Goal: Find specific page/section: Find specific page/section

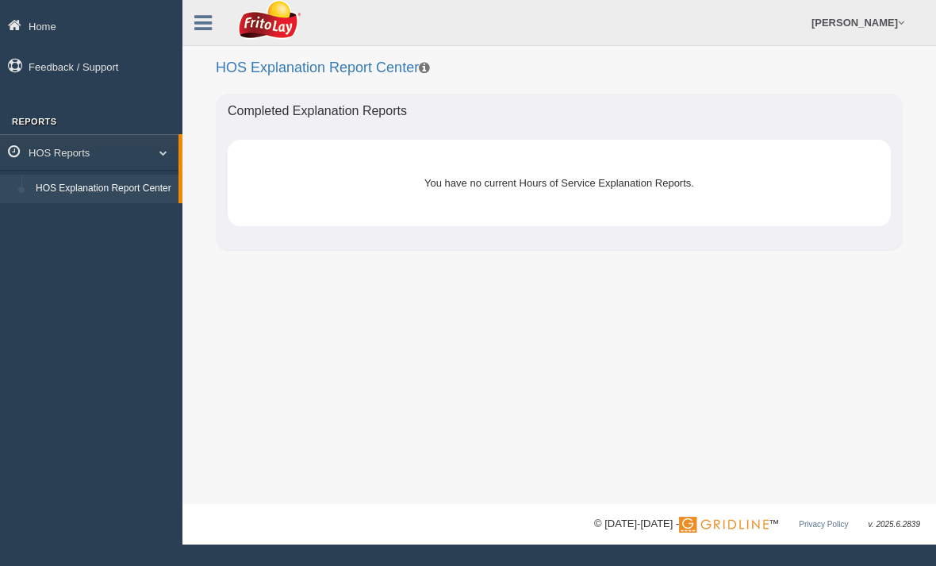
click at [62, 203] on link "HOS Explanation Report Center" at bounding box center [104, 189] width 150 height 29
click at [62, 195] on link "HOS Explanation Report Center" at bounding box center [104, 189] width 150 height 29
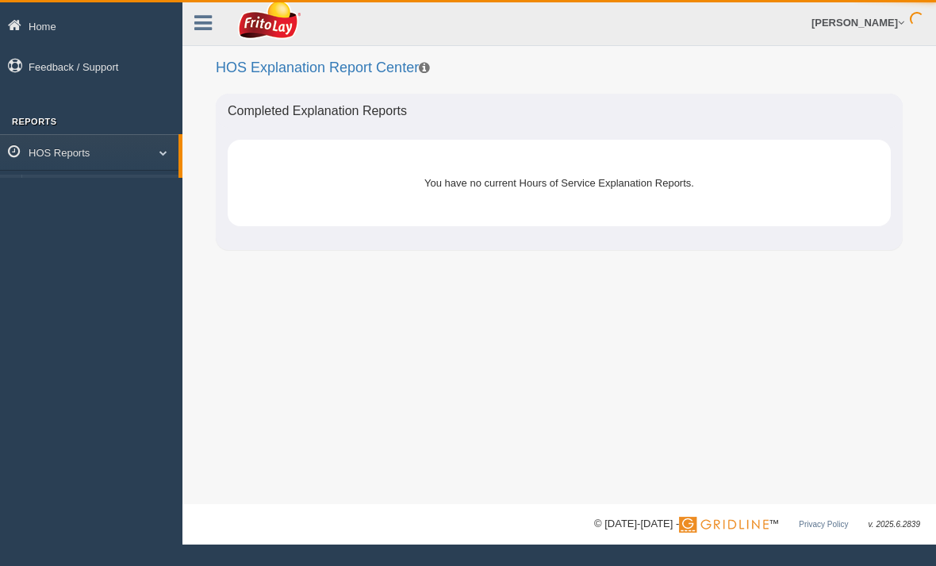
click at [47, 192] on link "HOS Explanation Report Center" at bounding box center [104, 189] width 150 height 29
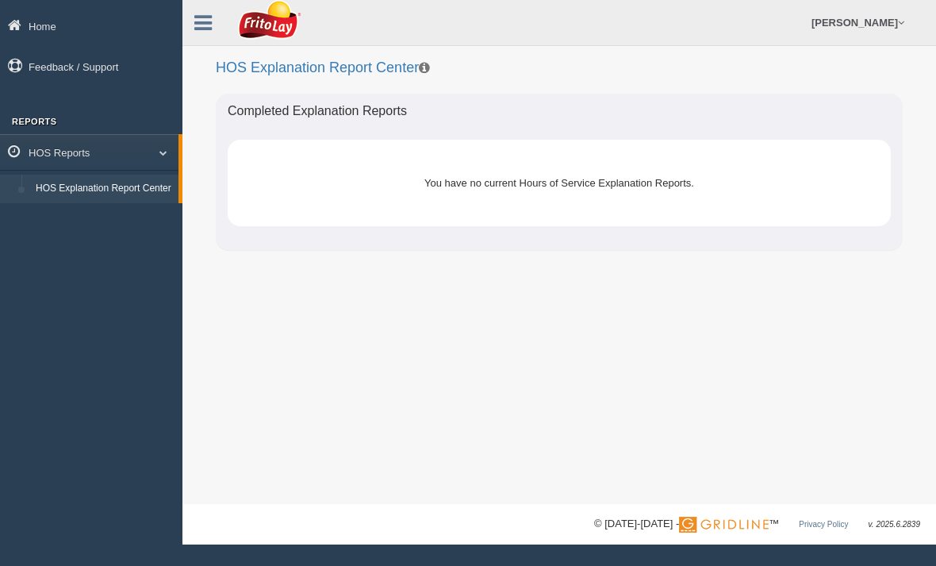
click at [64, 195] on link "HOS Explanation Report Center" at bounding box center [104, 189] width 150 height 29
click at [63, 197] on link "HOS Explanation Report Center" at bounding box center [104, 189] width 150 height 29
click at [84, 198] on link "HOS Explanation Report Center" at bounding box center [104, 189] width 150 height 29
click at [82, 161] on link "HOS Reports" at bounding box center [91, 152] width 182 height 36
click at [90, 190] on link "HOS Explanation Report Center" at bounding box center [104, 189] width 150 height 29
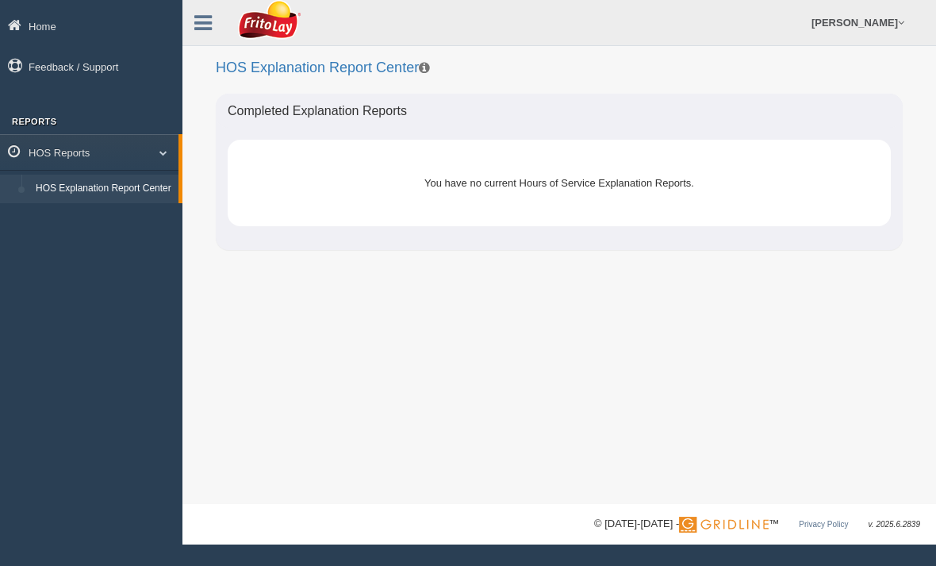
click at [37, 163] on link "HOS Reports" at bounding box center [89, 152] width 178 height 36
click at [28, 146] on icon at bounding box center [18, 151] width 21 height 14
click at [84, 198] on link "HOS Explanation Report Center" at bounding box center [104, 189] width 150 height 29
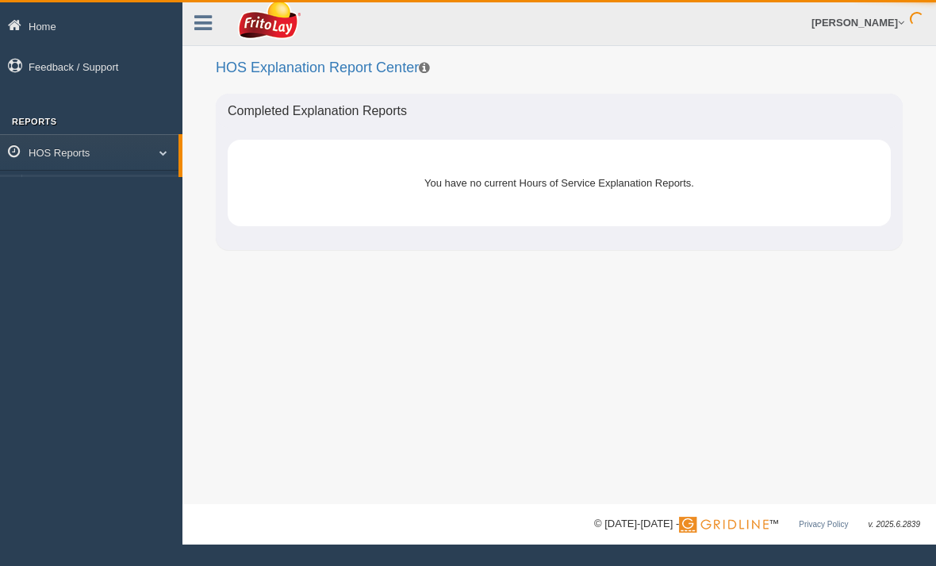
click at [67, 175] on link "HOS Explanation Report Center" at bounding box center [104, 189] width 150 height 29
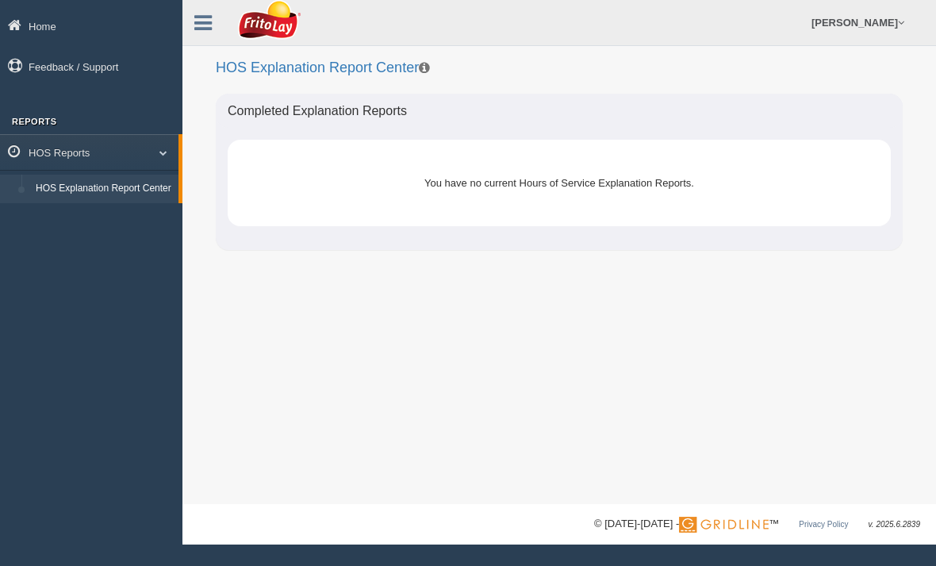
click at [63, 199] on link "HOS Explanation Report Center" at bounding box center [104, 189] width 150 height 29
click at [155, 158] on link "HOS Reports" at bounding box center [89, 152] width 178 height 36
click at [170, 165] on link "HOS Reports" at bounding box center [91, 152] width 182 height 36
click at [67, 202] on link "HOS Explanation Report Center" at bounding box center [104, 189] width 150 height 29
click at [611, 184] on div "You have no current Hours of Service Explanation Reports." at bounding box center [559, 182] width 592 height 39
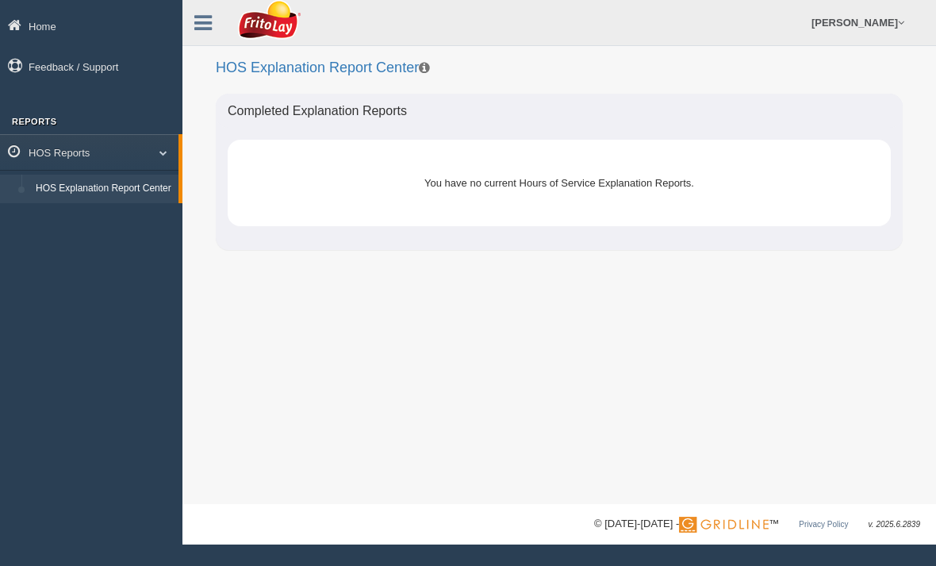
click at [125, 198] on link "HOS Explanation Report Center" at bounding box center [104, 189] width 150 height 29
click at [165, 136] on link "HOS Reports" at bounding box center [89, 152] width 178 height 36
click at [172, 141] on link "HOS Reports" at bounding box center [91, 152] width 182 height 36
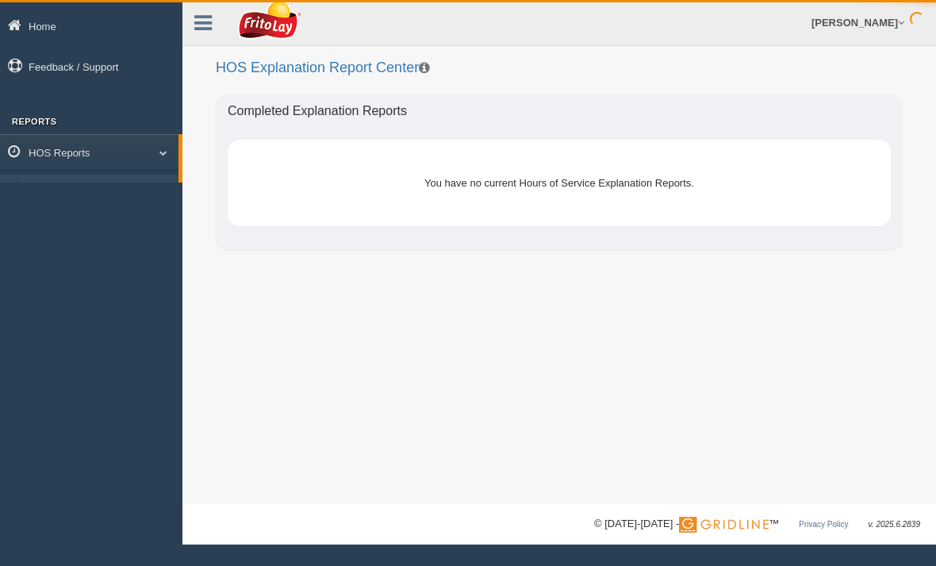
click at [164, 154] on span at bounding box center [157, 152] width 21 height 8
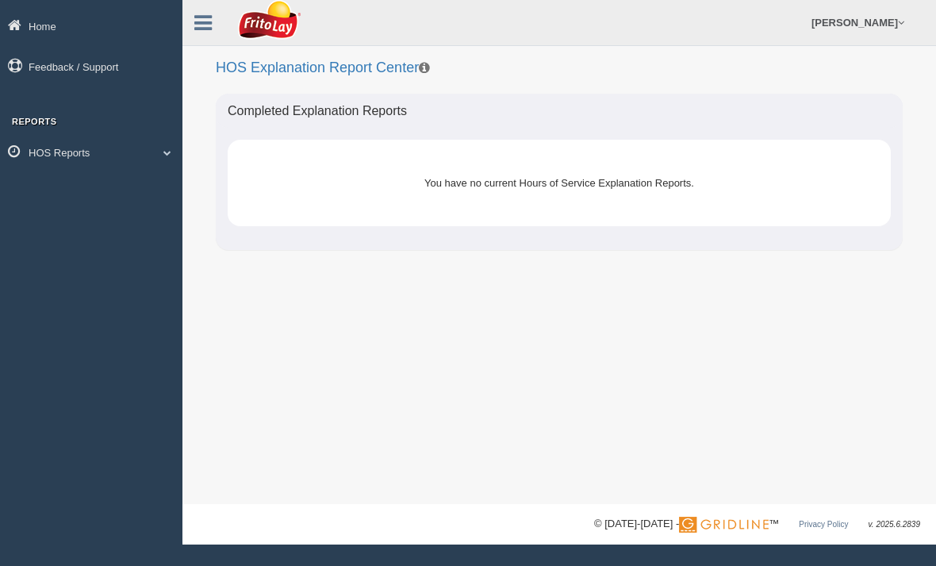
click at [177, 136] on link "HOS Reports" at bounding box center [91, 152] width 182 height 36
click at [151, 199] on link "HOS Explanation Report Center" at bounding box center [104, 189] width 150 height 29
click at [140, 200] on link "HOS Explanation Report Center" at bounding box center [104, 189] width 150 height 29
click at [326, 186] on div "You have no current Hours of Service Explanation Reports." at bounding box center [559, 182] width 592 height 39
click at [521, 186] on div "You have no current Hours of Service Explanation Reports." at bounding box center [559, 182] width 592 height 39
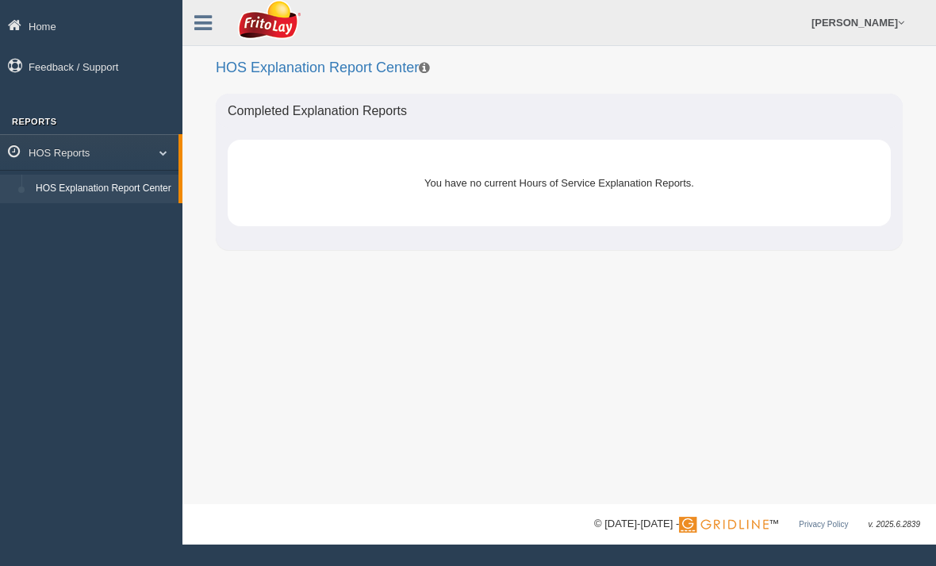
click at [530, 186] on div "You have no current Hours of Service Explanation Reports." at bounding box center [559, 182] width 592 height 39
click at [530, 196] on div "You have no current Hours of Service Explanation Reports." at bounding box center [559, 182] width 592 height 39
click at [533, 188] on div "You have no current Hours of Service Explanation Reports." at bounding box center [559, 182] width 592 height 39
click at [545, 200] on div "You have no current Hours of Service Explanation Reports." at bounding box center [559, 182] width 592 height 39
click at [547, 183] on div "You have no current Hours of Service Explanation Reports." at bounding box center [559, 182] width 592 height 39
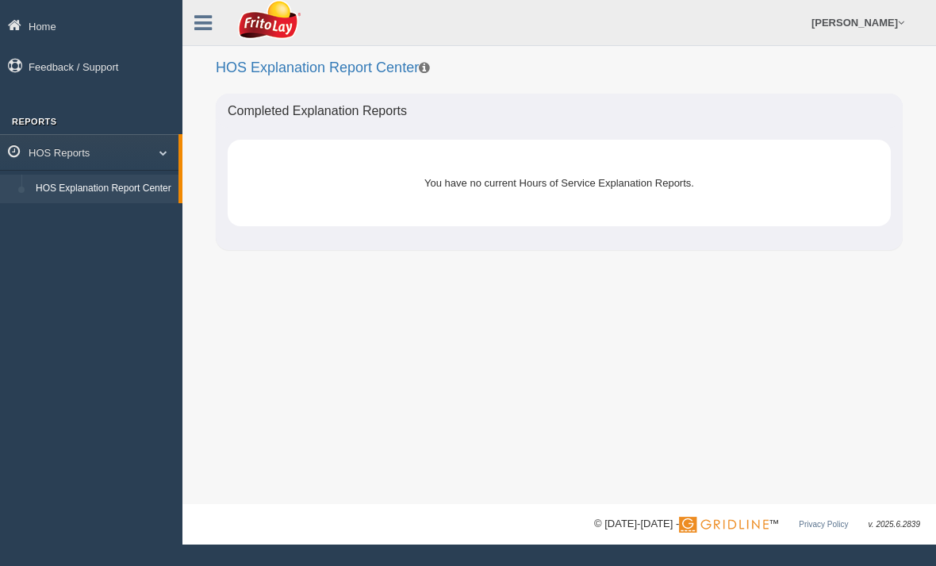
click at [160, 155] on span at bounding box center [157, 152] width 21 height 8
click at [172, 152] on link "HOS Reports" at bounding box center [91, 152] width 182 height 36
click at [155, 203] on link "HOS Explanation Report Center" at bounding box center [104, 189] width 150 height 29
click at [101, 203] on link "HOS Explanation Report Center" at bounding box center [104, 189] width 150 height 29
click at [73, 156] on link "HOS Reports" at bounding box center [89, 152] width 178 height 36
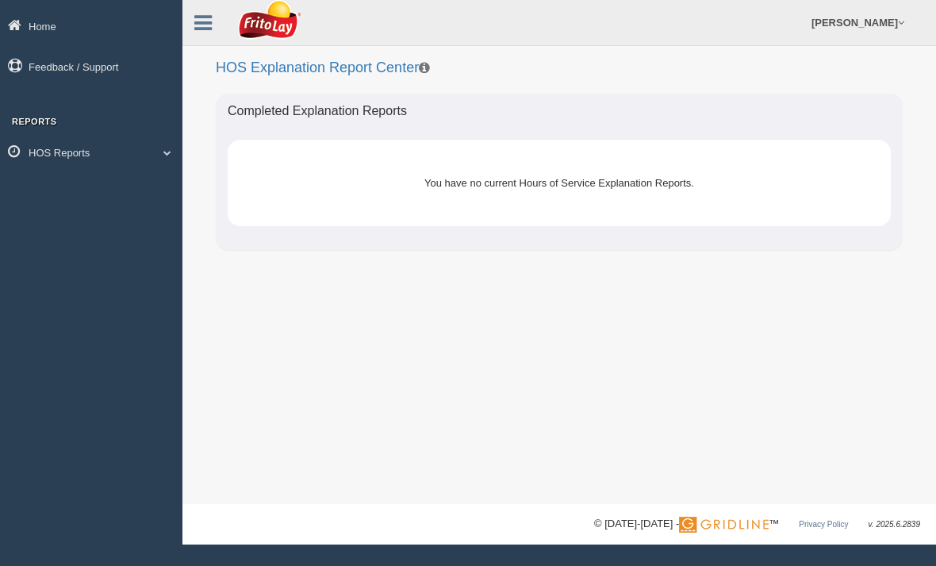
click at [138, 157] on link "HOS Reports" at bounding box center [91, 152] width 182 height 36
click at [38, 24] on link "Home" at bounding box center [91, 26] width 182 height 36
click at [86, 190] on link "HOS Explanation Report Center" at bounding box center [104, 189] width 150 height 29
click at [96, 194] on link "HOS Explanation Report Center" at bounding box center [104, 189] width 150 height 29
click at [159, 159] on link "HOS Reports" at bounding box center [89, 152] width 178 height 36
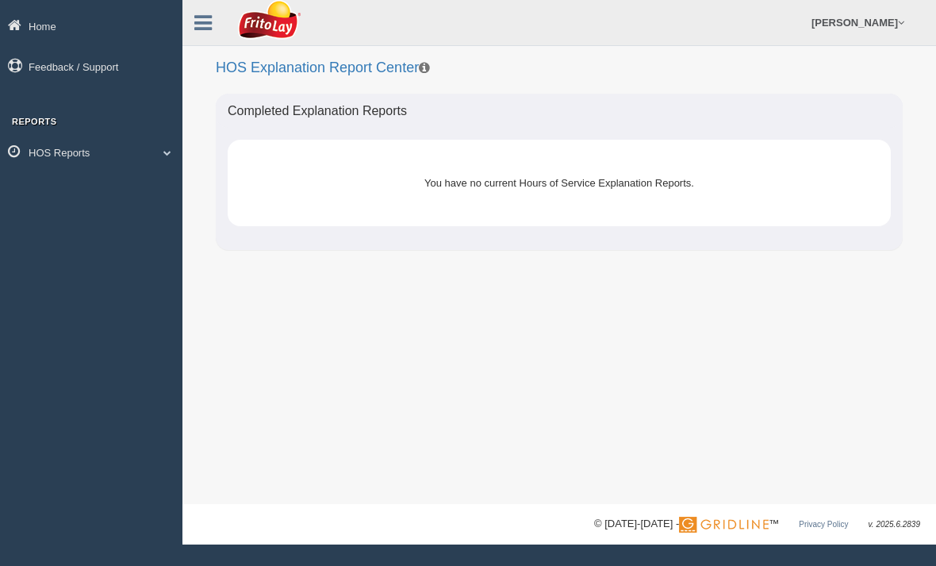
click at [104, 155] on link "HOS Reports" at bounding box center [91, 152] width 182 height 36
click at [105, 193] on link "HOS Explanation Report Center" at bounding box center [104, 189] width 150 height 29
click at [101, 201] on link "HOS Explanation Report Center" at bounding box center [104, 189] width 150 height 29
click at [79, 155] on link "HOS Reports" at bounding box center [89, 152] width 178 height 36
click at [82, 158] on link "HOS Reports" at bounding box center [91, 152] width 182 height 36
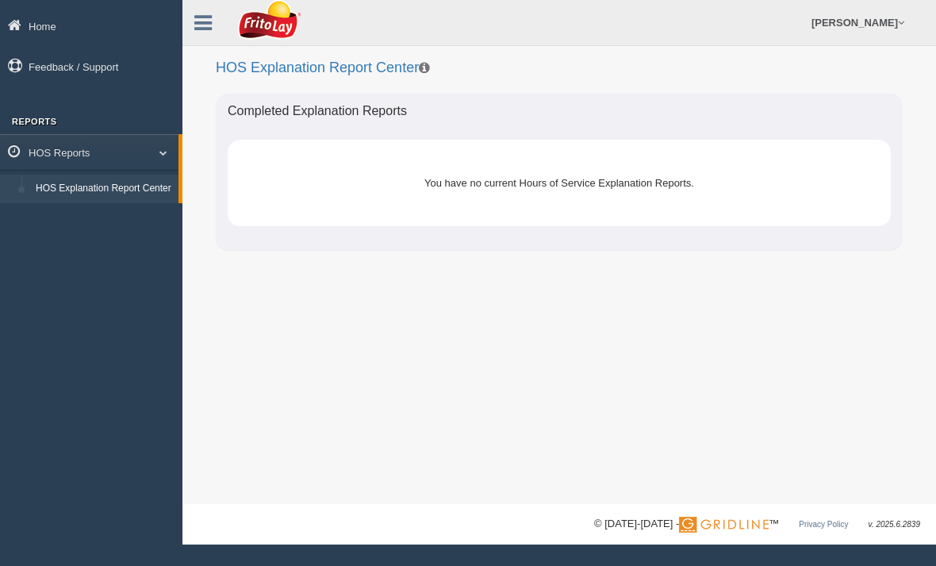
click at [92, 194] on link "HOS Explanation Report Center" at bounding box center [104, 189] width 150 height 29
click at [99, 182] on link "HOS Explanation Report Center" at bounding box center [104, 189] width 150 height 29
click at [66, 158] on link "HOS Reports" at bounding box center [89, 152] width 178 height 36
click at [75, 155] on link "HOS Reports" at bounding box center [91, 152] width 182 height 36
click at [42, 155] on link "HOS Reports" at bounding box center [89, 152] width 178 height 36
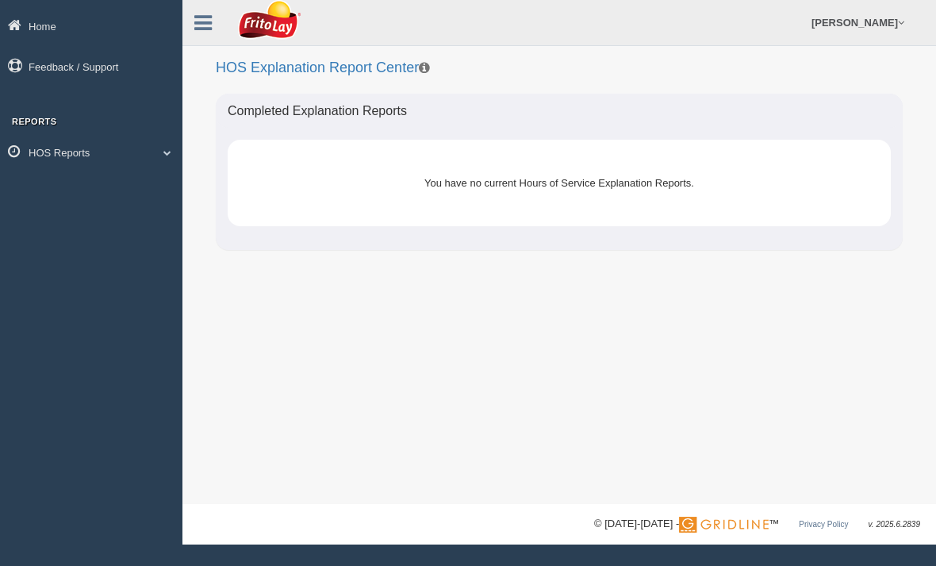
click at [40, 33] on link "Home" at bounding box center [91, 26] width 182 height 36
click at [38, 29] on link "Home" at bounding box center [91, 26] width 182 height 36
click at [43, 41] on link "Home" at bounding box center [91, 26] width 182 height 36
click at [61, 160] on link "HOS Reports" at bounding box center [89, 152] width 178 height 36
click at [64, 37] on link "Home" at bounding box center [91, 26] width 182 height 36
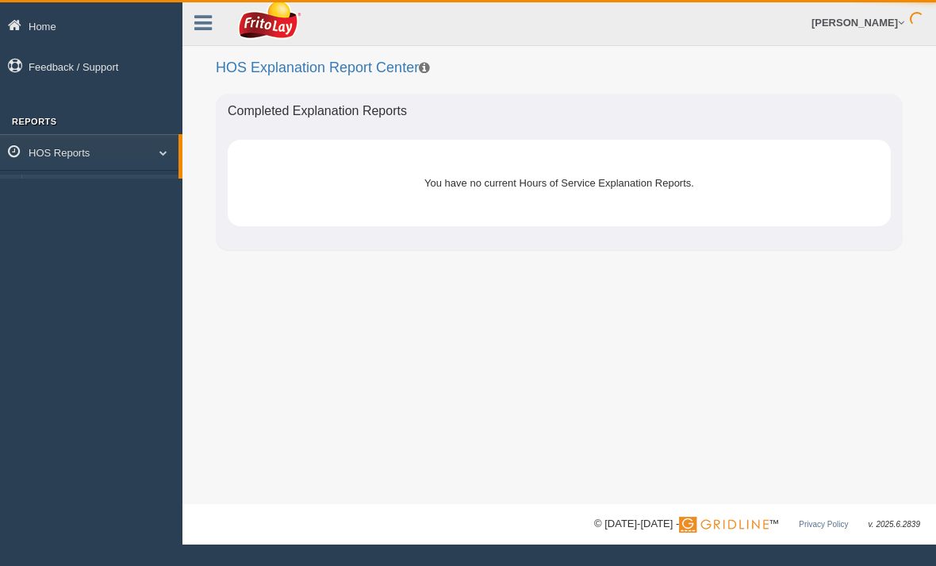
click at [206, 44] on div "Kelvin Robinson Feedback/Support Log Off" at bounding box center [559, 23] width 754 height 46
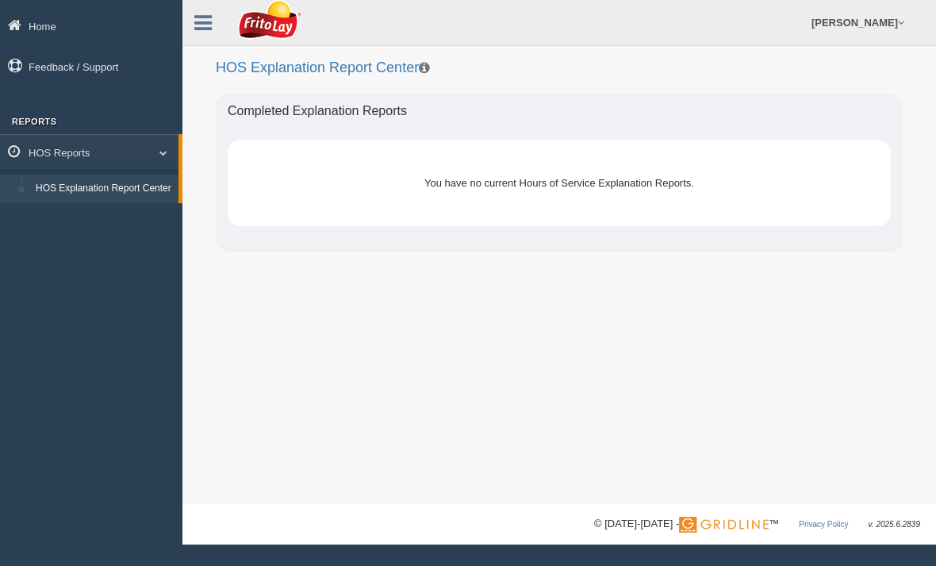
click at [203, 31] on icon at bounding box center [202, 23] width 17 height 21
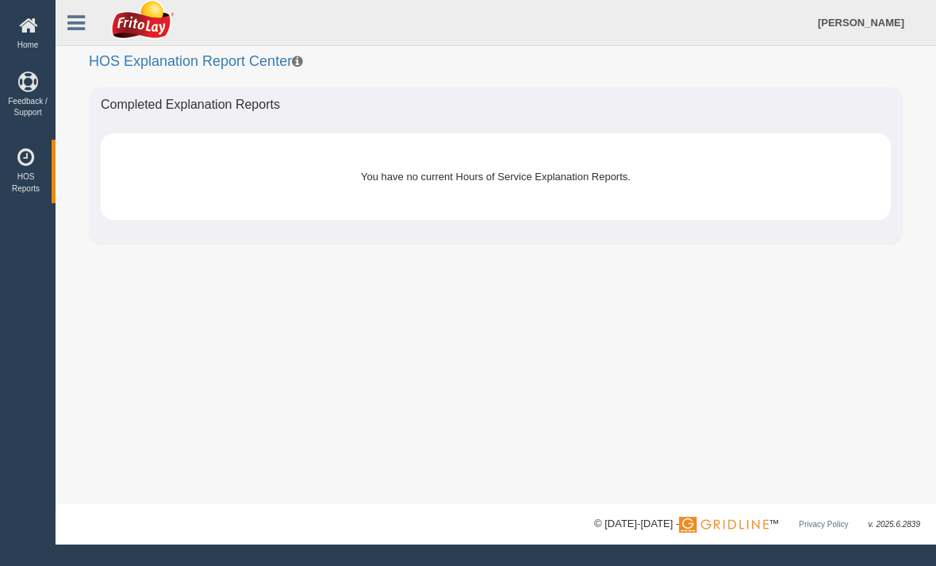
click at [24, 36] on link "Home" at bounding box center [28, 34] width 56 height 52
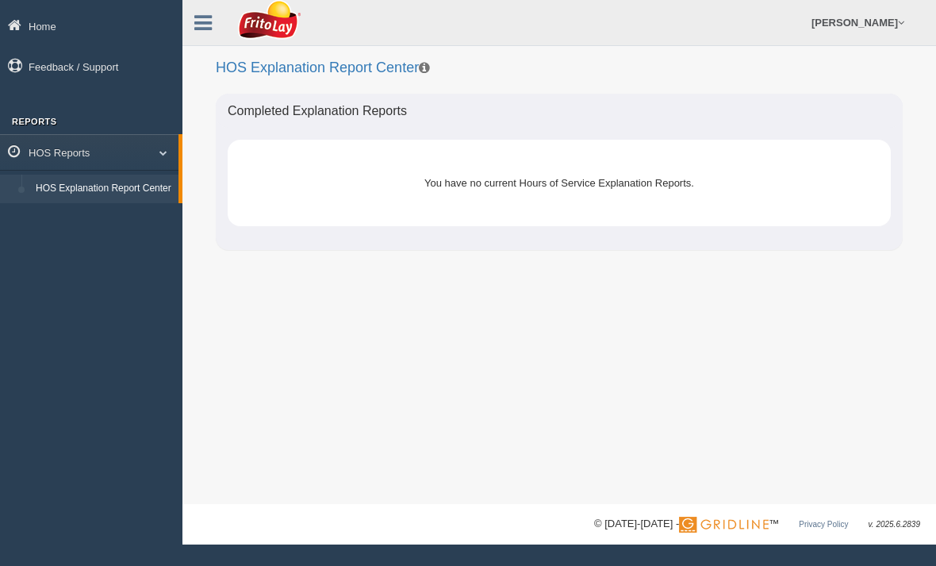
click at [73, 201] on link "HOS Explanation Report Center" at bounding box center [104, 189] width 150 height 29
click at [159, 159] on link "HOS Reports" at bounding box center [89, 152] width 178 height 36
click at [159, 144] on link "HOS Reports" at bounding box center [91, 152] width 182 height 36
click at [34, 74] on link "Feedback / Support" at bounding box center [91, 66] width 182 height 36
click at [692, 163] on div "You have no current Hours of Service Explanation Reports." at bounding box center [559, 182] width 592 height 39
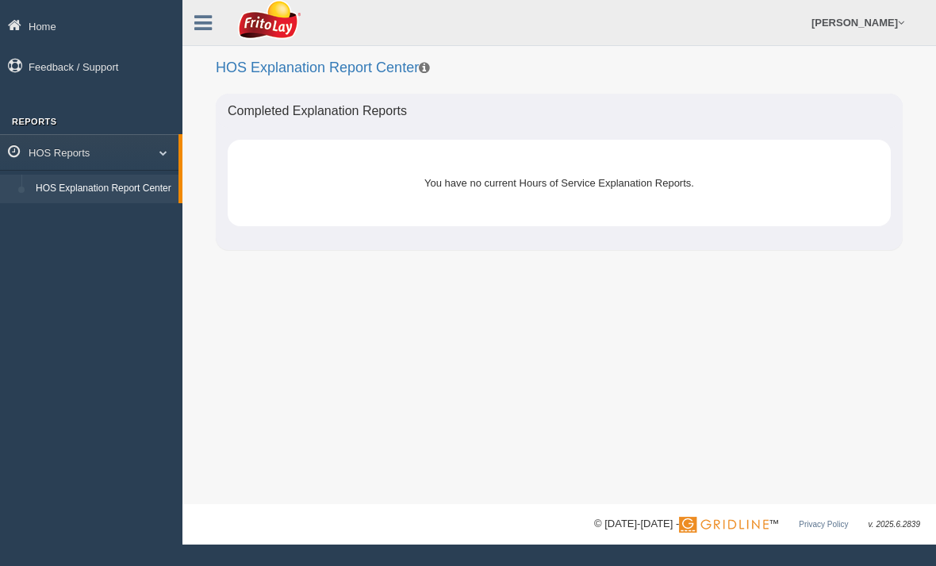
click at [679, 185] on div "You have no current Hours of Service Explanation Reports." at bounding box center [559, 182] width 592 height 39
click at [163, 146] on link "HOS Reports" at bounding box center [89, 152] width 178 height 36
click at [146, 167] on link "HOS Reports" at bounding box center [91, 152] width 182 height 36
click at [884, 33] on link "[PERSON_NAME]" at bounding box center [858, 22] width 109 height 45
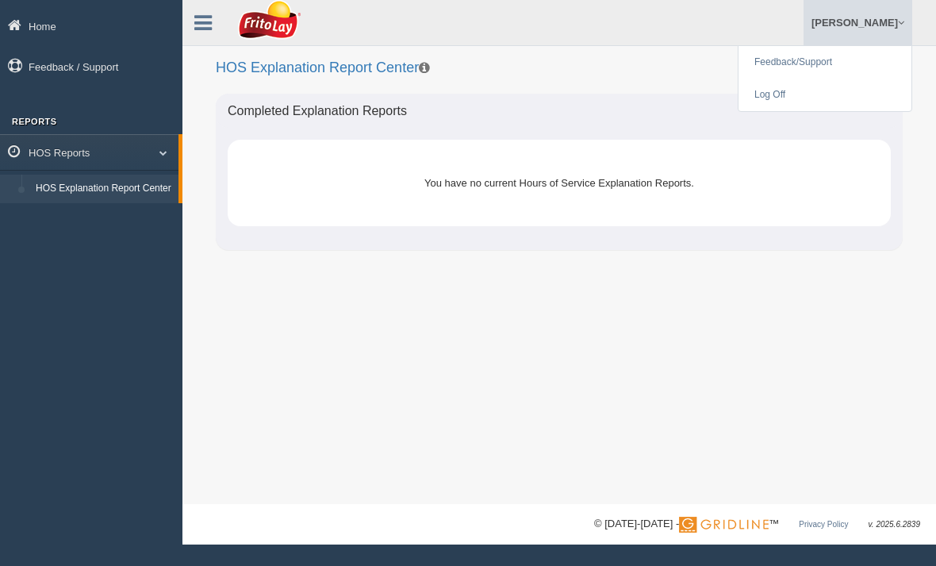
click at [181, 35] on link "Home" at bounding box center [91, 26] width 182 height 36
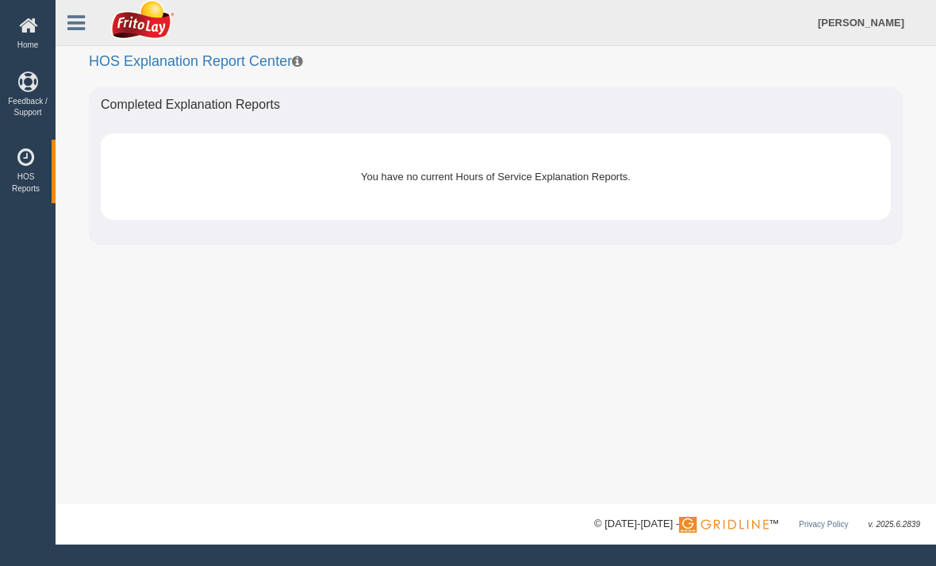
click at [85, 31] on icon at bounding box center [75, 23] width 17 height 21
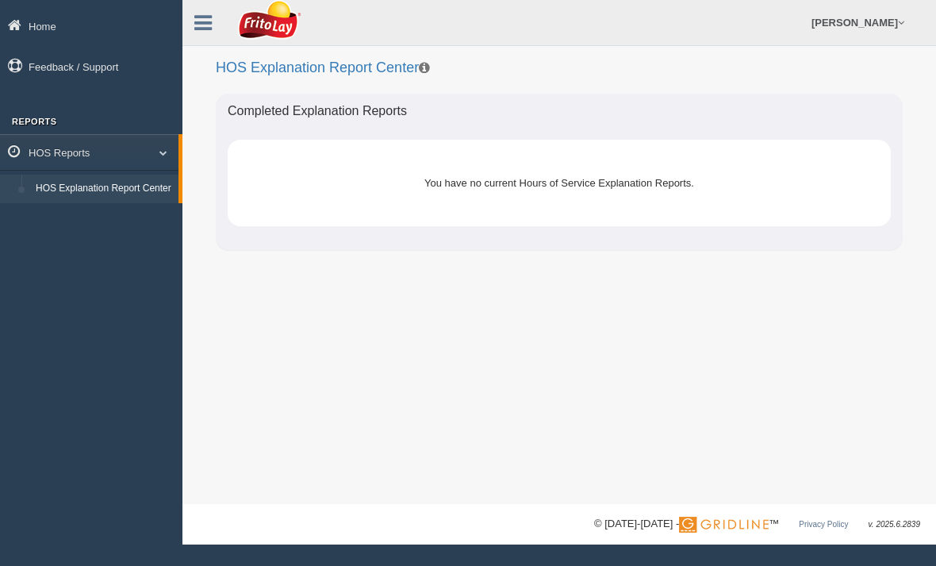
click at [59, 159] on link "HOS Reports" at bounding box center [89, 152] width 178 height 36
click at [70, 149] on link "HOS Reports" at bounding box center [91, 152] width 182 height 36
click at [72, 192] on link "HOS Explanation Report Center" at bounding box center [104, 189] width 150 height 29
click at [53, 29] on link "Home" at bounding box center [91, 26] width 182 height 36
click at [52, 150] on link "HOS Reports" at bounding box center [89, 152] width 178 height 36
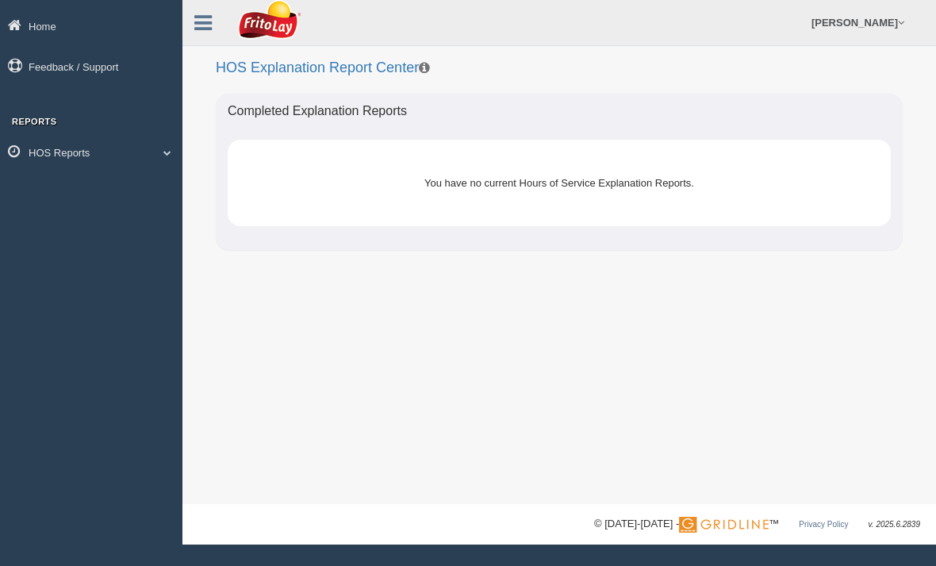
click at [163, 155] on span at bounding box center [161, 152] width 21 height 8
click at [60, 198] on link "HOS Explanation Report Center" at bounding box center [104, 189] width 150 height 29
click at [91, 190] on link "HOS Explanation Report Center" at bounding box center [104, 189] width 150 height 29
click at [82, 203] on link "HOS Explanation Report Center" at bounding box center [104, 189] width 150 height 29
click at [331, 67] on h2 "HOS Explanation Report Center" at bounding box center [559, 68] width 687 height 16
